Goal: Task Accomplishment & Management: Manage account settings

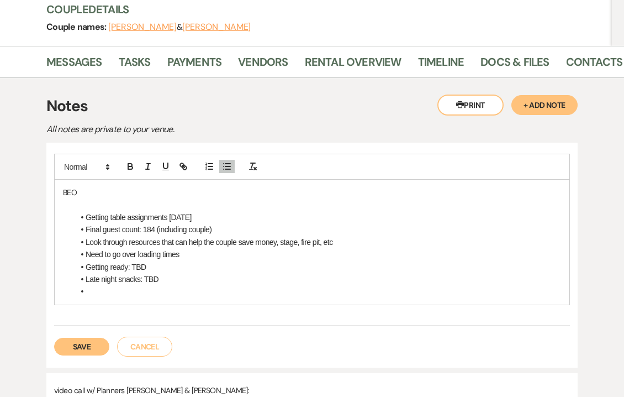
scroll to position [157, 0]
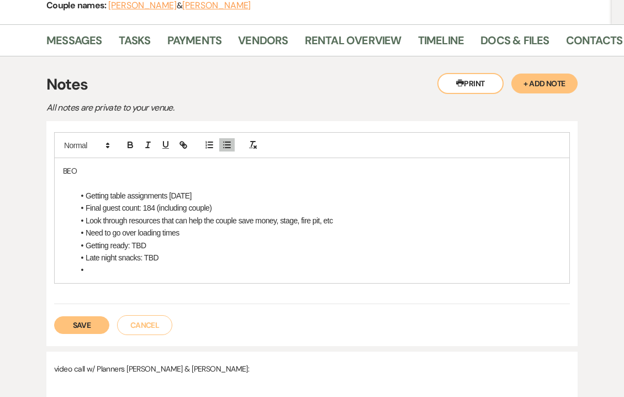
click at [85, 321] on button "Save" at bounding box center [81, 325] width 55 height 18
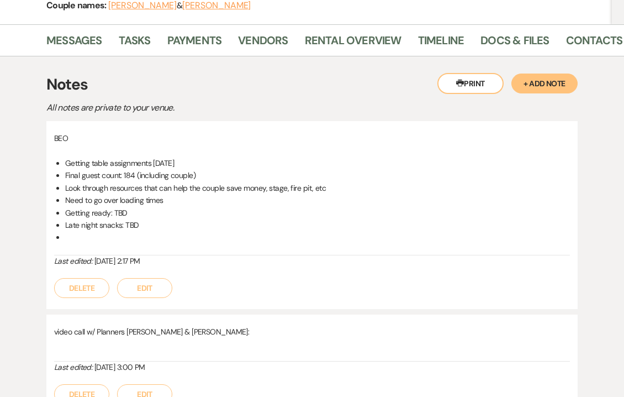
click at [126, 289] on button "Edit" at bounding box center [144, 288] width 55 height 20
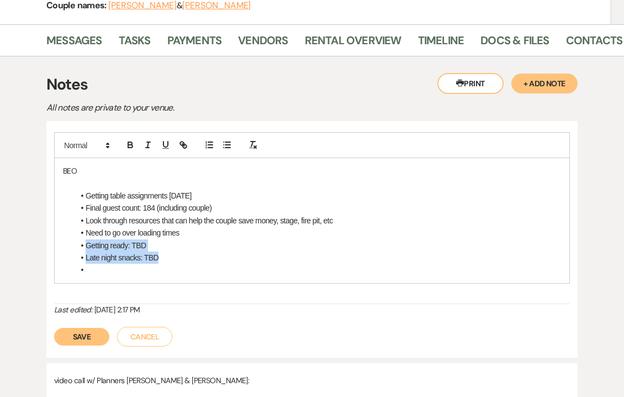
drag, startPoint x: 99, startPoint y: 266, endPoint x: 83, endPoint y: 241, distance: 29.9
click at [83, 241] on ul "Getting table assignments [DATE] Final guest count: 184 (including couple) Look…" at bounding box center [317, 232] width 487 height 87
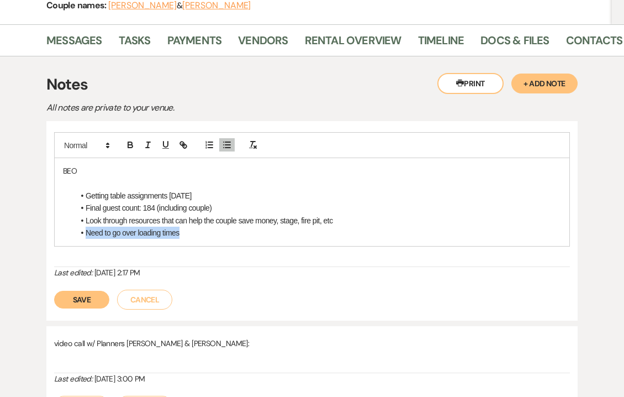
drag, startPoint x: 186, startPoint y: 235, endPoint x: 80, endPoint y: 233, distance: 106.1
click at [80, 233] on li "Need to go over loading times" at bounding box center [317, 233] width 487 height 12
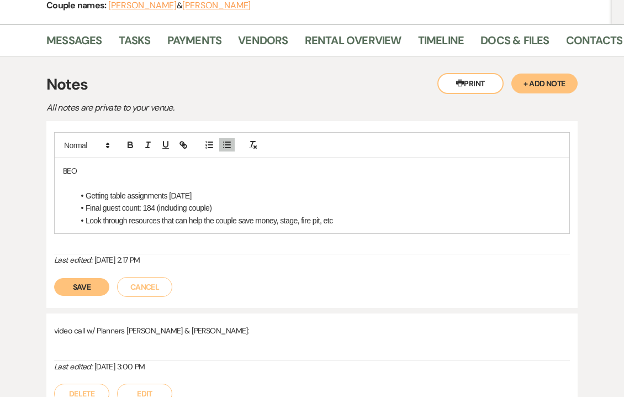
click at [65, 279] on button "Save" at bounding box center [81, 287] width 55 height 18
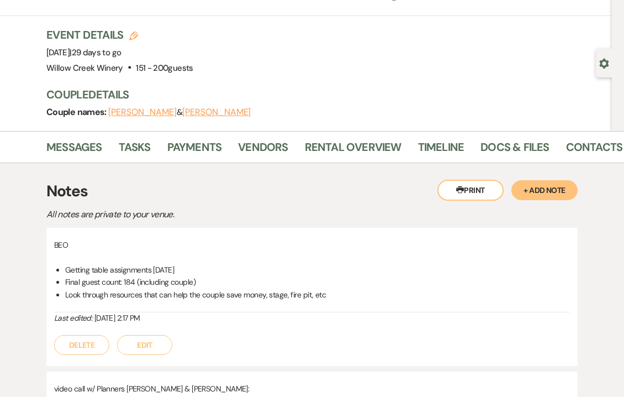
scroll to position [0, 0]
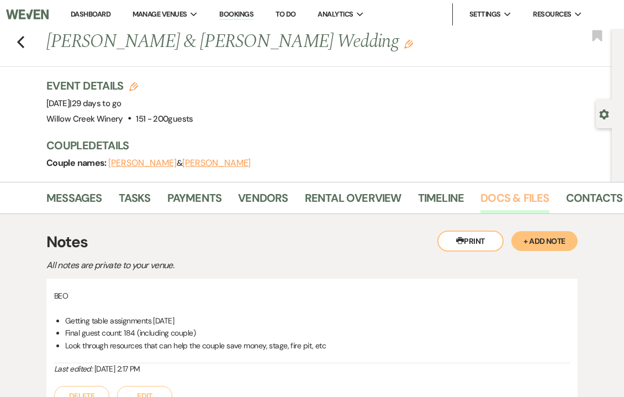
click at [518, 196] on link "Docs & Files" at bounding box center [515, 201] width 69 height 24
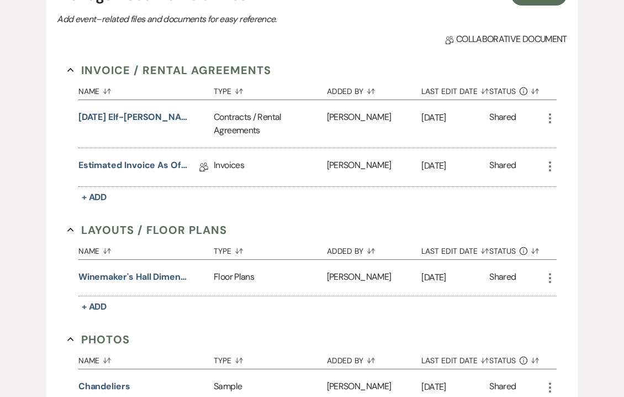
scroll to position [252, 0]
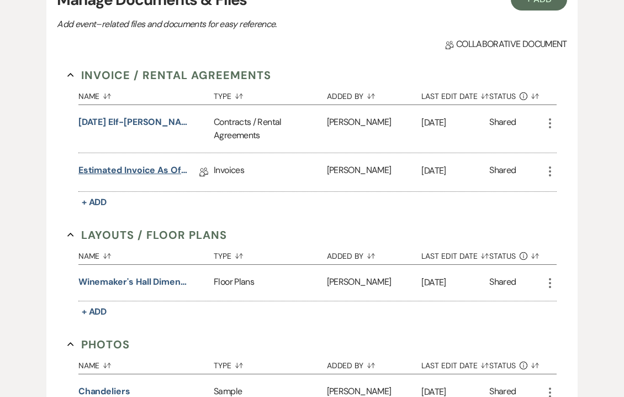
click at [140, 173] on link "Estimated Invoice as of [DATE]" at bounding box center [133, 172] width 110 height 17
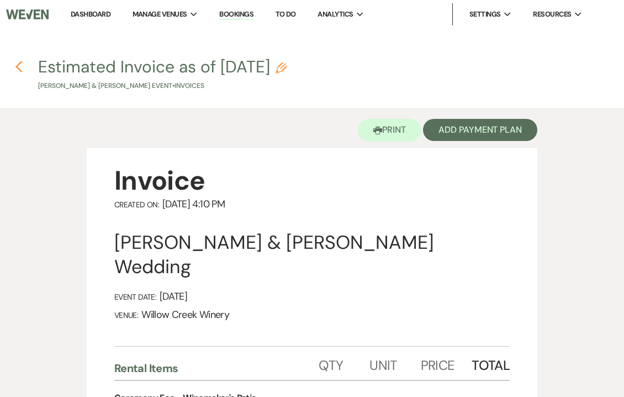
click at [20, 65] on icon "Previous" at bounding box center [19, 66] width 8 height 13
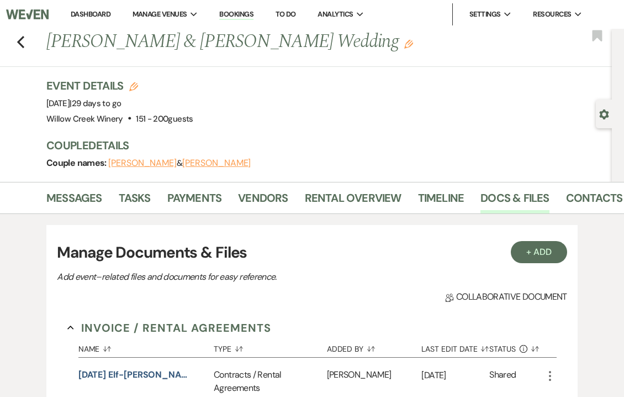
scroll to position [252, 0]
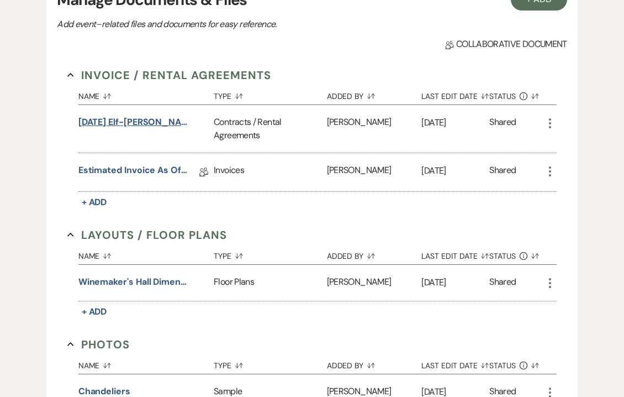
click at [154, 121] on button "[DATE] Elf-[PERSON_NAME] Wedding Contract" at bounding box center [133, 121] width 110 height 13
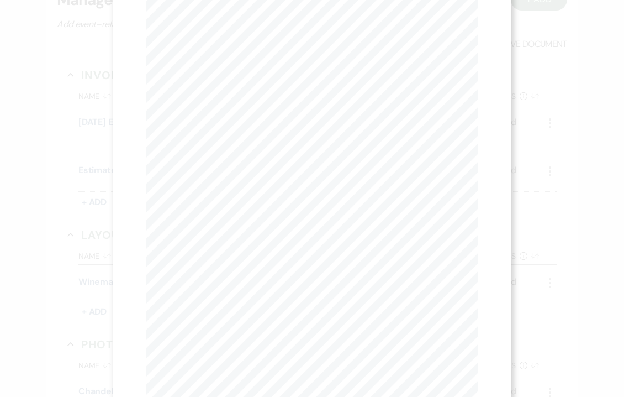
scroll to position [0, 0]
click at [255, 33] on div "Previous Previous Next Next Page 1 of 14 - Zoom + Download" at bounding box center [312, 40] width 333 height 14
click at [254, 44] on button "Next Next" at bounding box center [254, 40] width 29 height 9
click at [250, 36] on button "Next Next" at bounding box center [253, 40] width 29 height 9
click at [253, 37] on button "Next Next" at bounding box center [253, 40] width 29 height 9
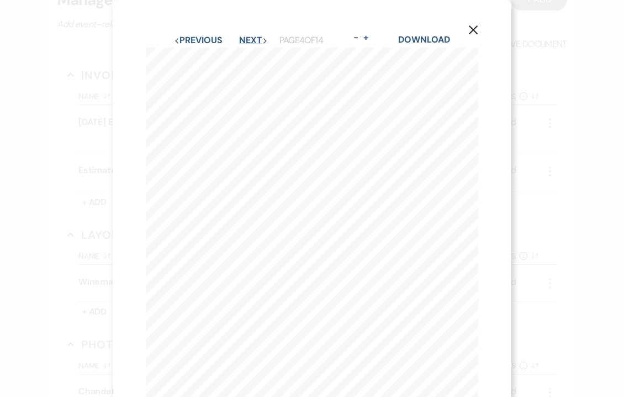
click at [254, 36] on button "Next Next" at bounding box center [253, 40] width 29 height 9
click at [209, 36] on button "Previous Previous" at bounding box center [198, 40] width 48 height 9
click at [208, 41] on button "Previous Previous" at bounding box center [198, 40] width 48 height 9
click at [254, 41] on button "Next Next" at bounding box center [253, 40] width 29 height 9
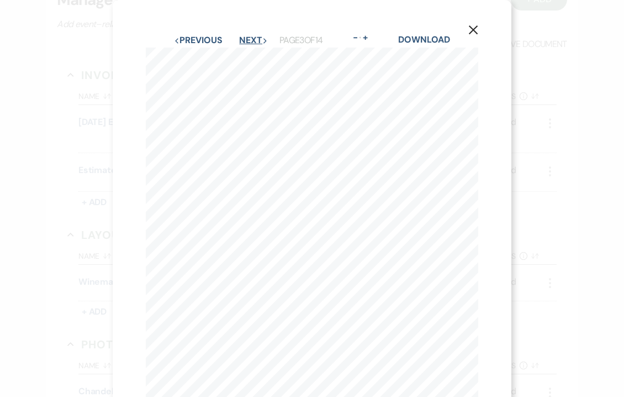
click at [254, 41] on button "Next Next" at bounding box center [253, 40] width 29 height 9
click at [255, 44] on button "Next Next" at bounding box center [253, 40] width 29 height 9
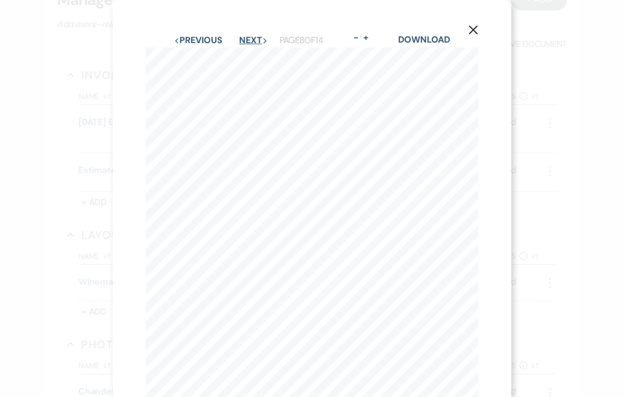
click at [255, 44] on button "Next Next" at bounding box center [253, 40] width 29 height 9
click at [214, 43] on button "Previous Previous" at bounding box center [197, 40] width 48 height 9
click at [208, 40] on button "Previous Previous" at bounding box center [198, 40] width 48 height 9
click at [197, 41] on button "Previous Previous" at bounding box center [198, 40] width 48 height 9
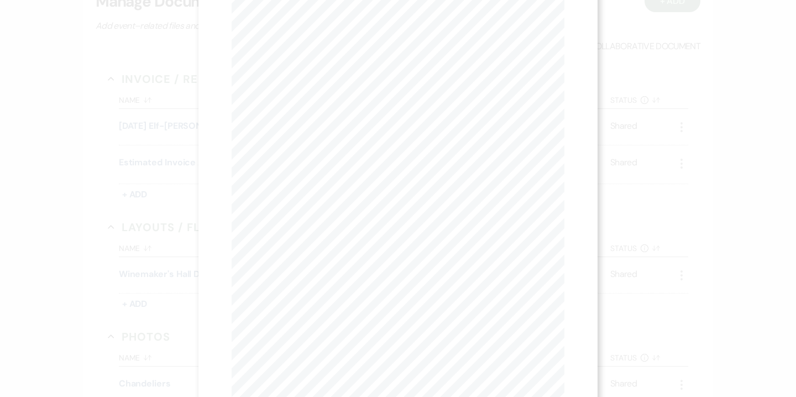
scroll to position [78, 0]
